Goal: Check status: Check status

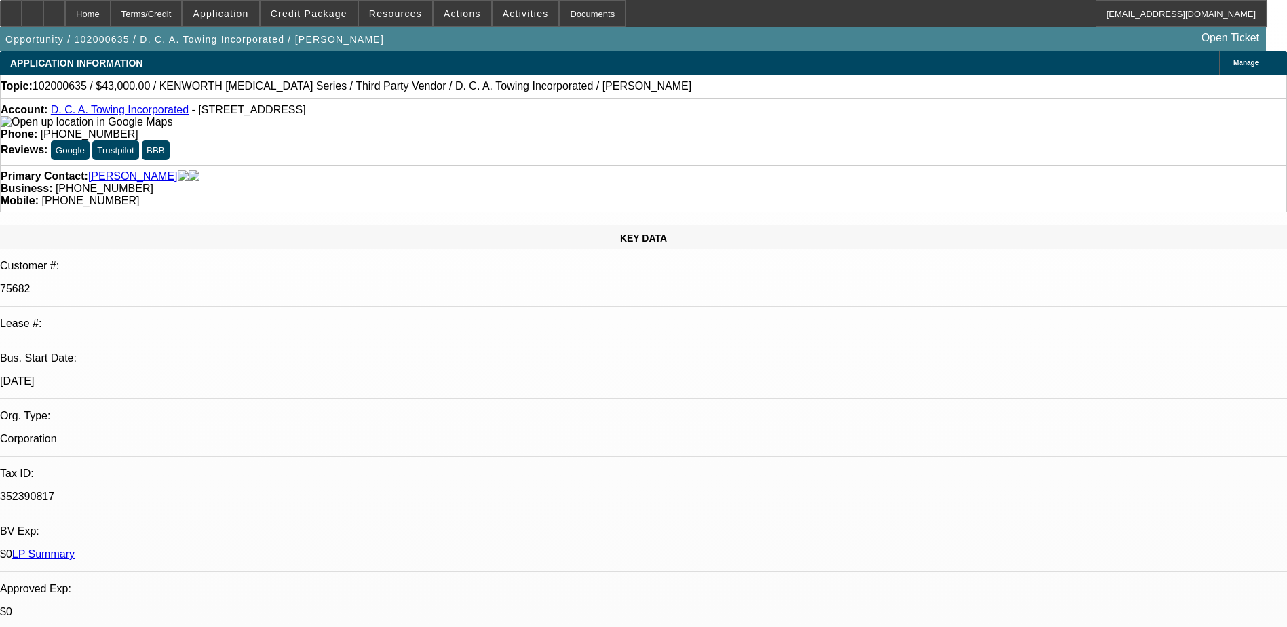
select select "0"
select select "2"
select select "0"
select select "6"
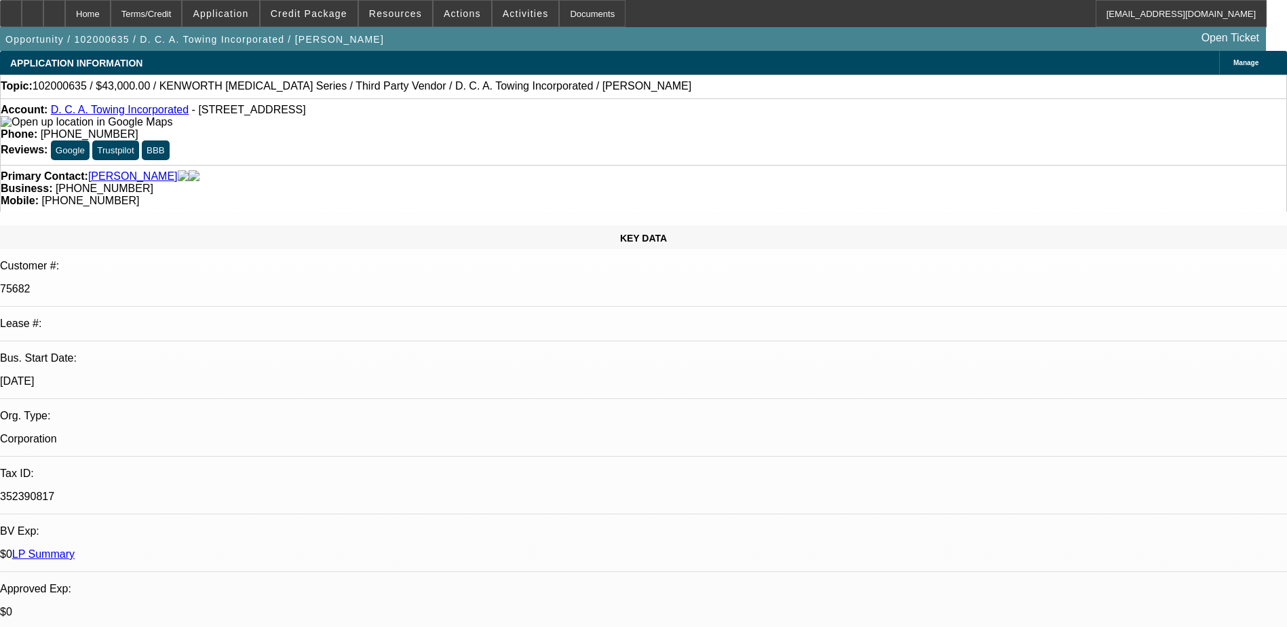
select select "0"
select select "6"
select select "0"
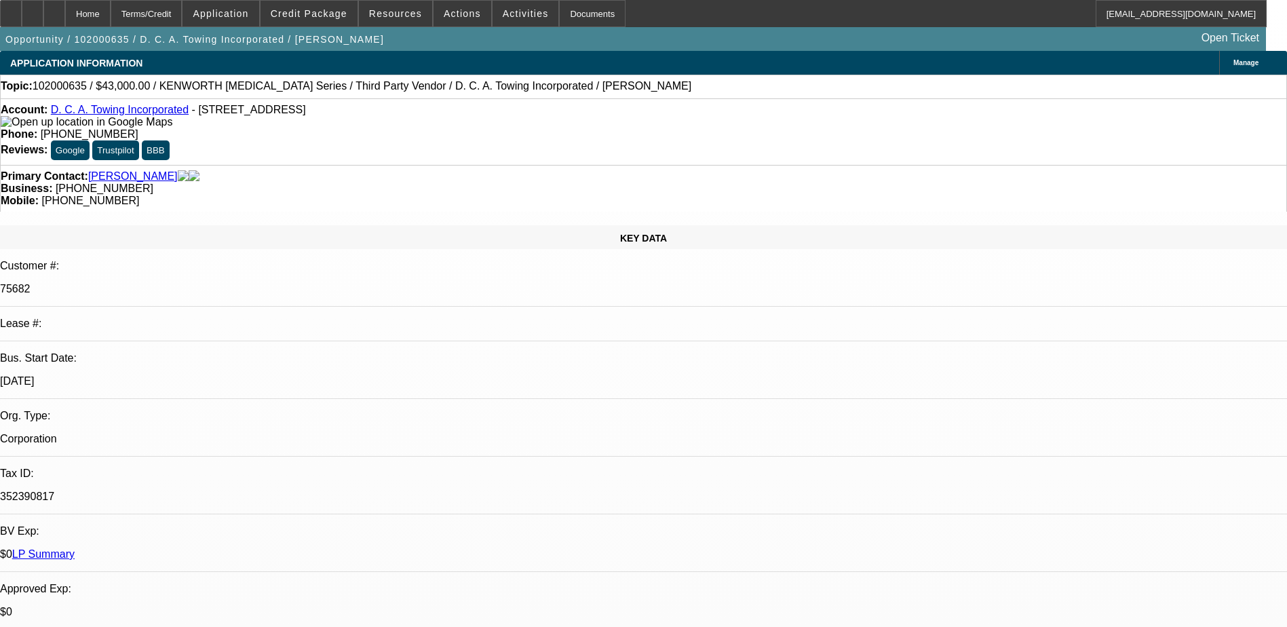
select select "0"
select select "6"
select select "0"
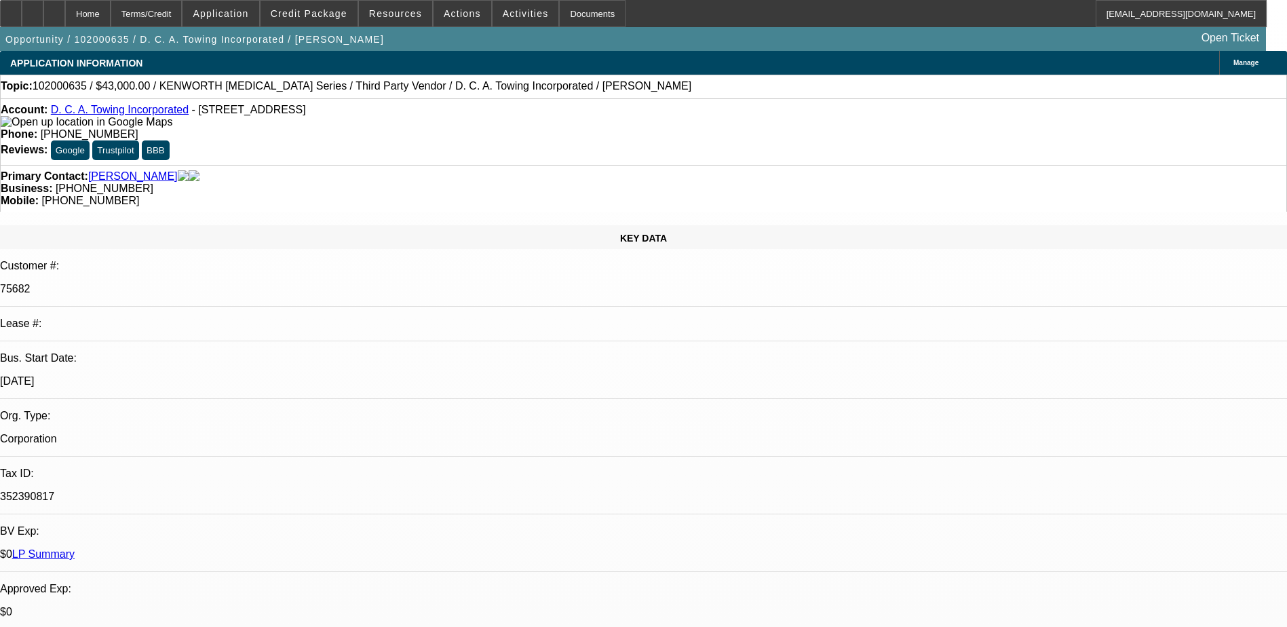
select select "0"
select select "6"
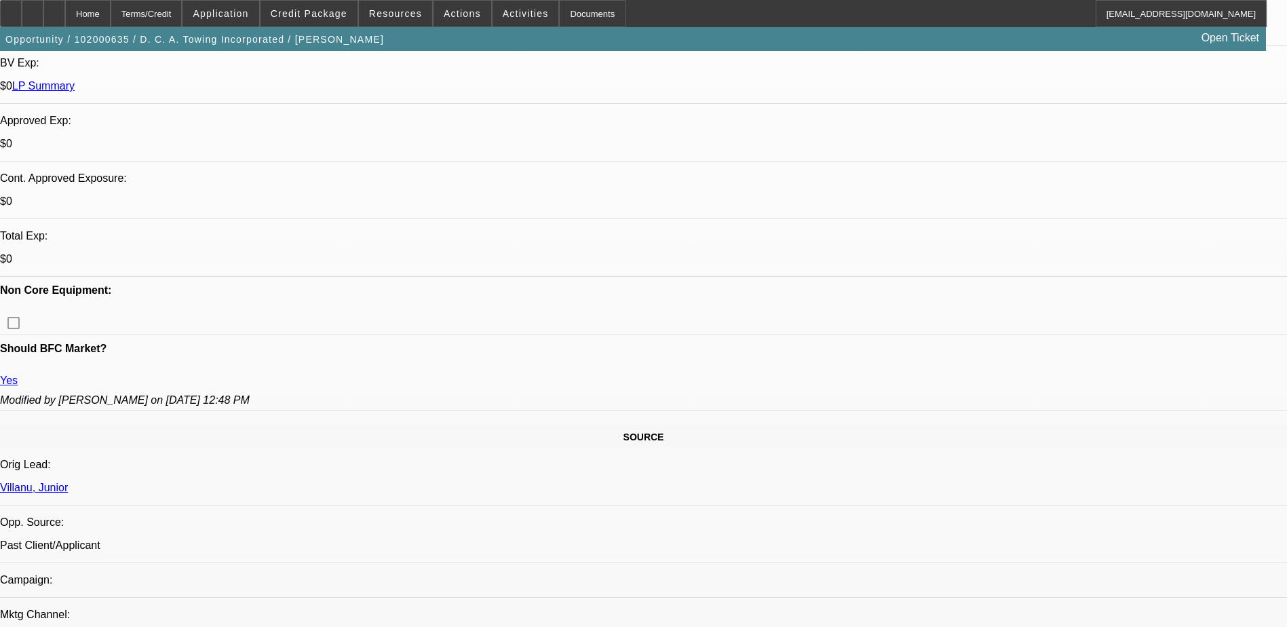
scroll to position [475, 0]
